Goal: Navigation & Orientation: Find specific page/section

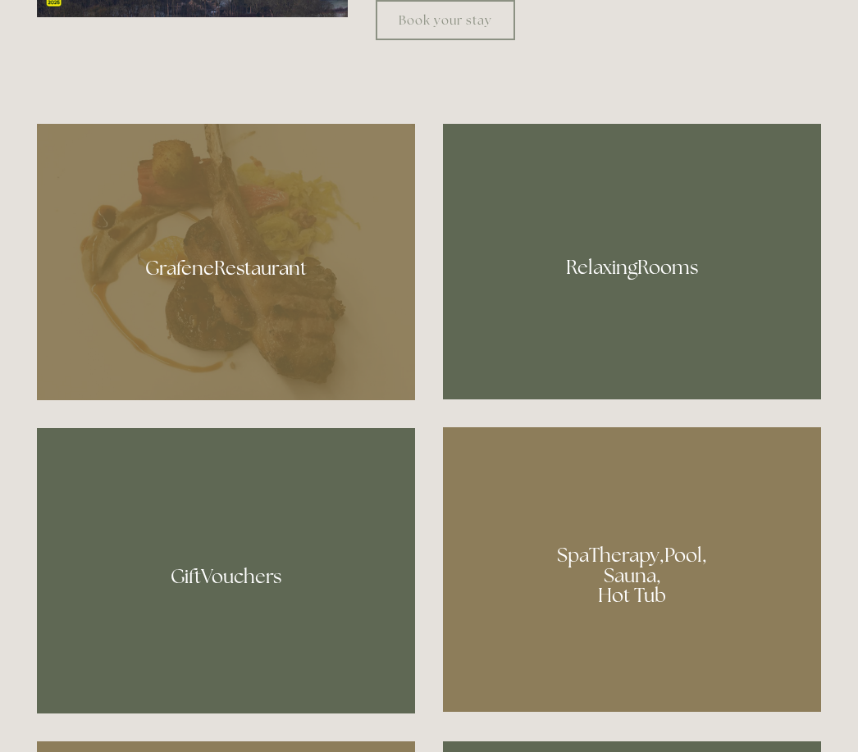
scroll to position [1011, 0]
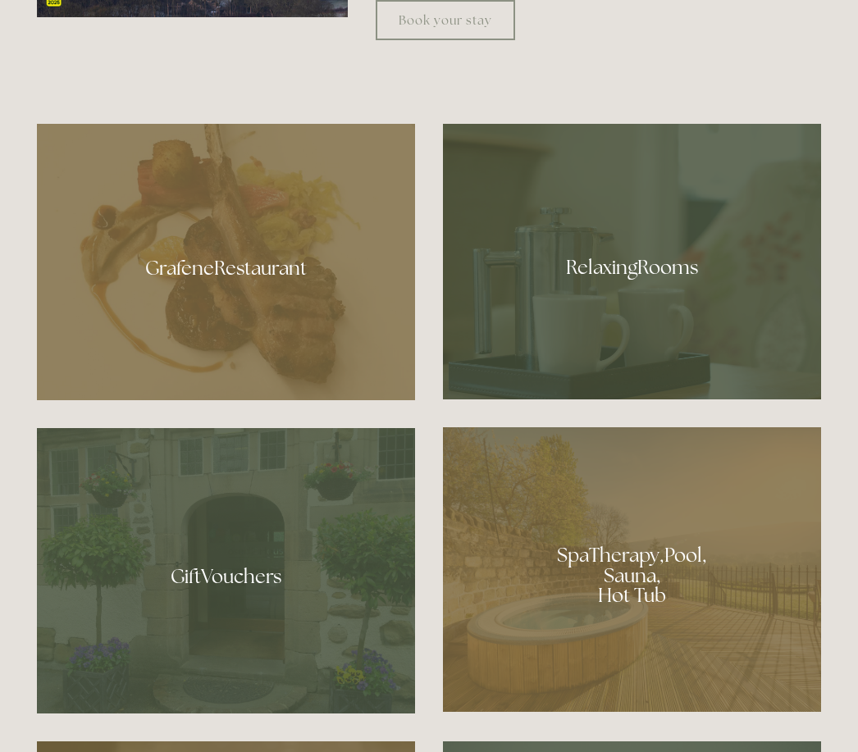
click at [321, 376] on div at bounding box center [226, 262] width 378 height 276
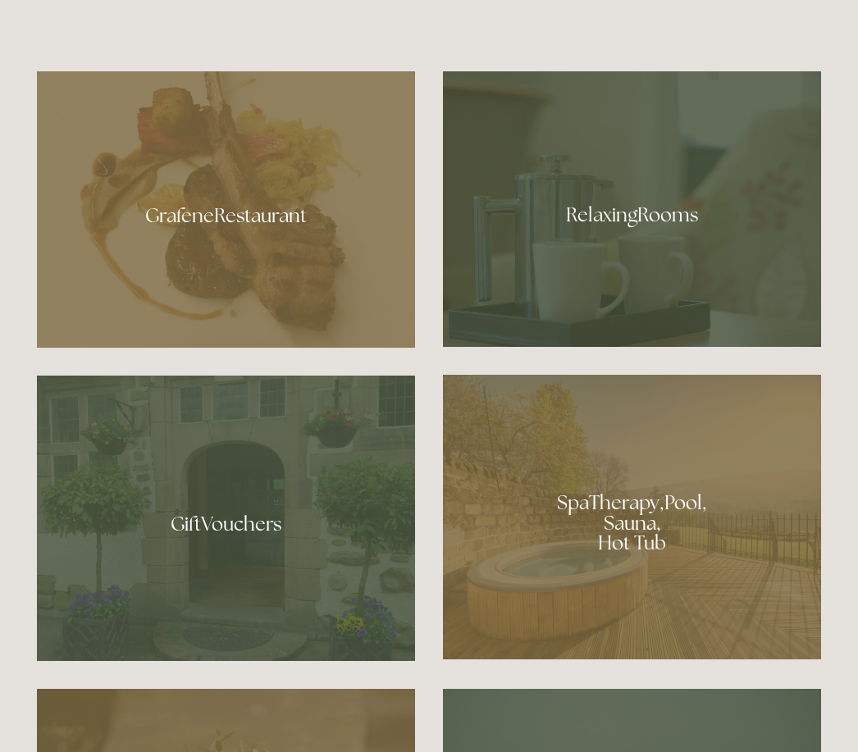
click at [708, 310] on div at bounding box center [632, 208] width 378 height 275
click at [604, 598] on div at bounding box center [632, 517] width 378 height 284
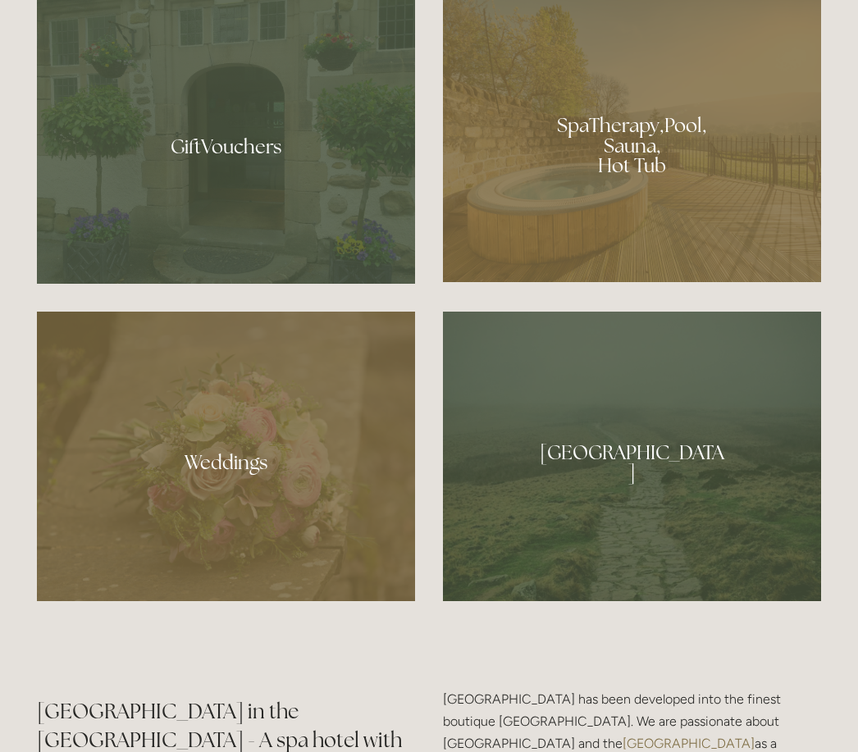
scroll to position [1441, 0]
click at [697, 554] on div at bounding box center [632, 456] width 378 height 289
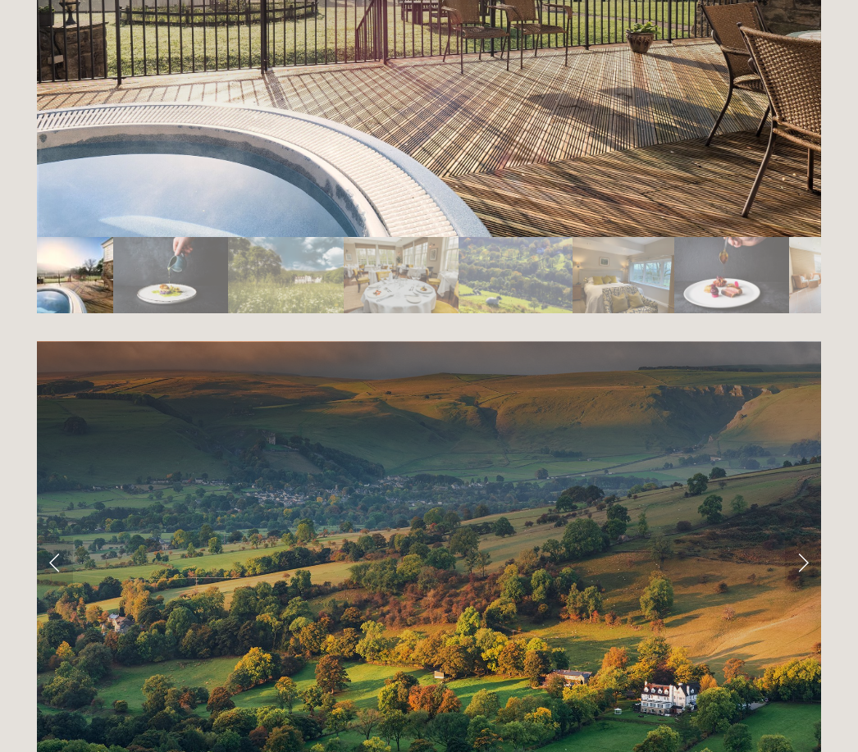
scroll to position [3123, 0]
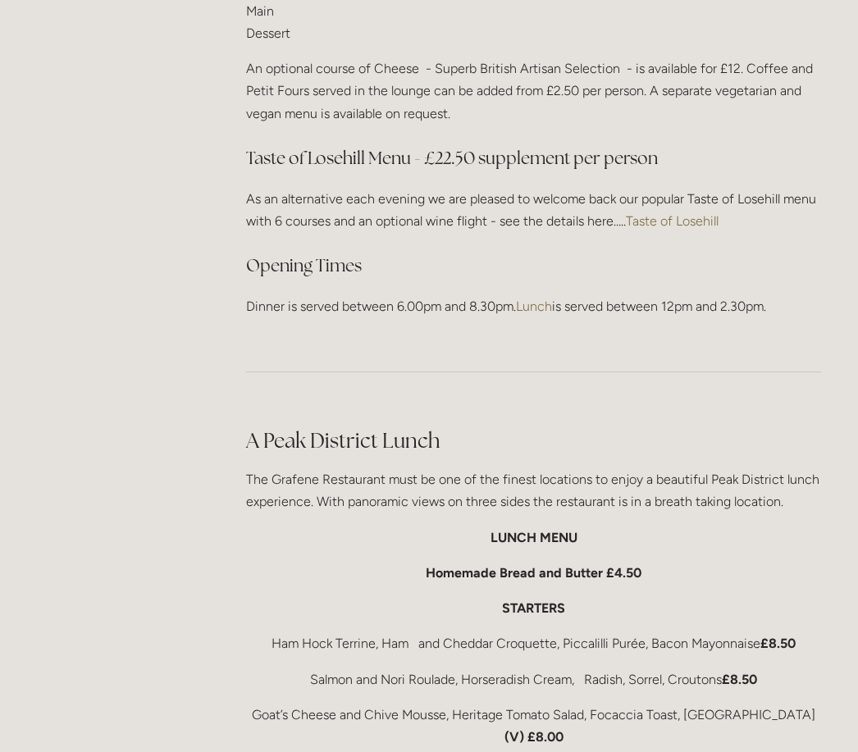
scroll to position [2252, 0]
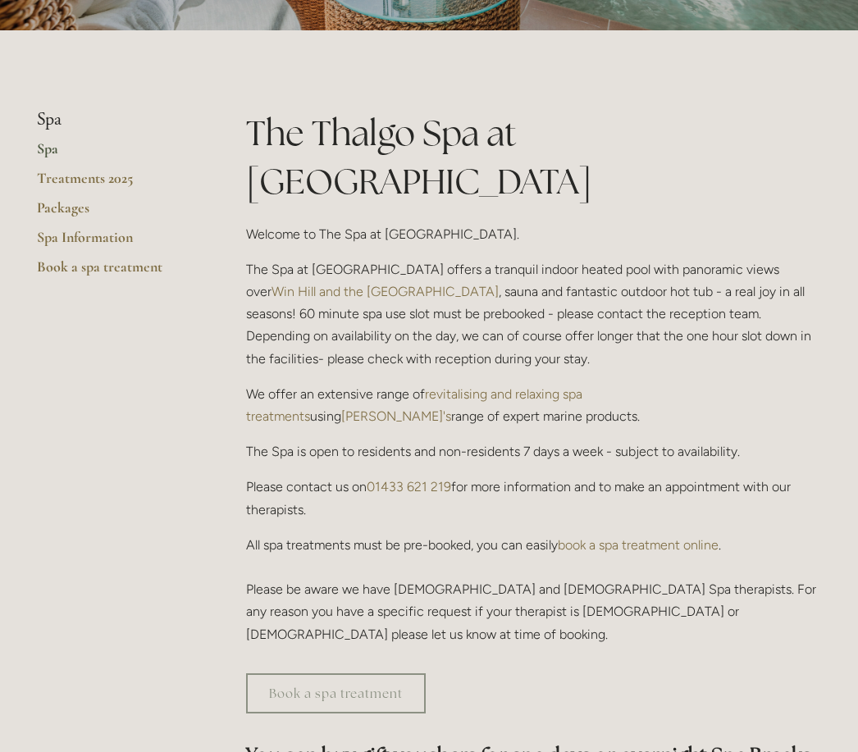
scroll to position [289, 0]
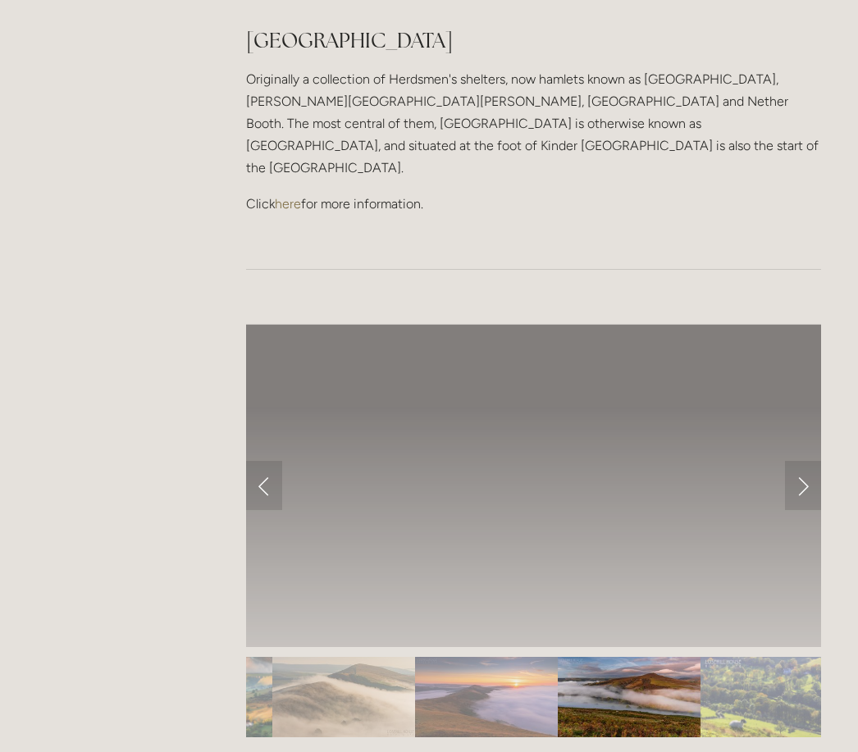
scroll to position [1302, 0]
